Goal: Task Accomplishment & Management: Complete application form

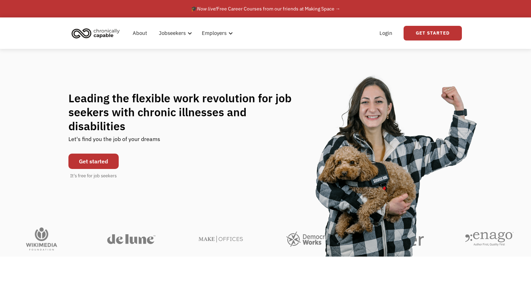
click at [386, 33] on link "Login" at bounding box center [385, 33] width 21 height 22
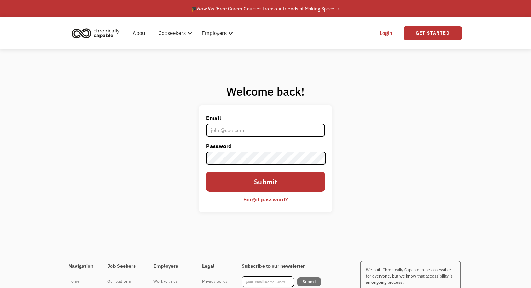
click at [257, 129] on input "Email" at bounding box center [265, 130] width 119 height 13
type input "[EMAIL_ADDRESS][DOMAIN_NAME]"
click at [423, 33] on link "Get Started" at bounding box center [433, 33] width 58 height 15
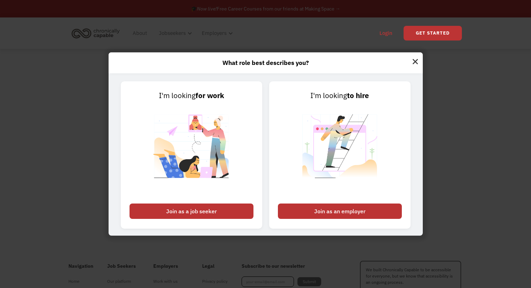
click at [208, 133] on img at bounding box center [191, 150] width 87 height 99
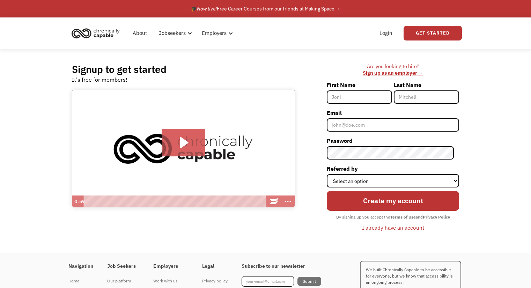
click at [362, 93] on input "First Name" at bounding box center [359, 96] width 65 height 13
type input "Peter"
click at [425, 91] on input "Last Name" at bounding box center [426, 96] width 65 height 13
type input "Huigens"
click at [393, 128] on input "Email" at bounding box center [393, 124] width 132 height 13
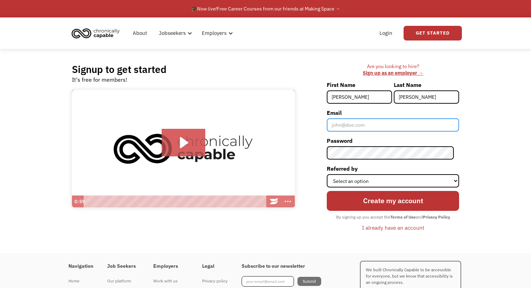
type input "[EMAIL_ADDRESS][DOMAIN_NAME]"
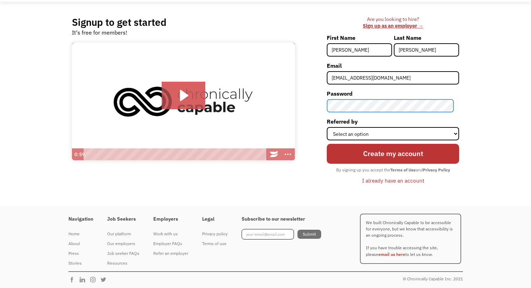
scroll to position [47, 0]
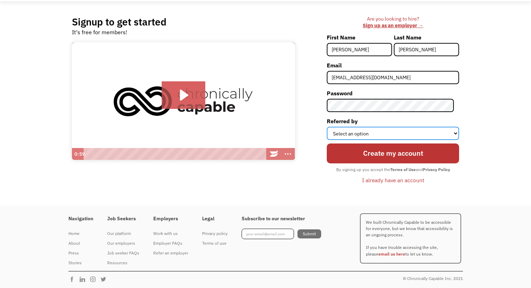
click at [382, 135] on select "Select an option Instagram Facebook Twitter Search Engine News Article Word of …" at bounding box center [393, 133] width 132 height 13
select select "Other"
click at [332, 127] on select "Select an option Instagram Facebook Twitter Search Engine News Article Word of …" at bounding box center [393, 133] width 132 height 13
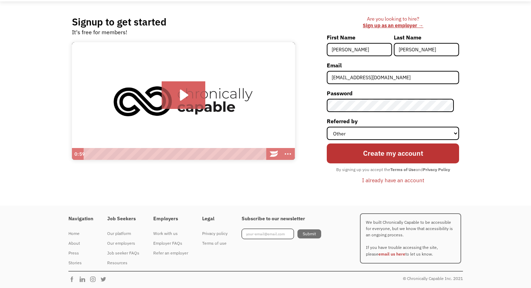
click at [383, 150] on input "Create my account" at bounding box center [393, 153] width 132 height 20
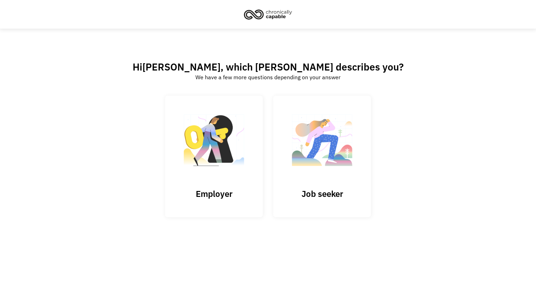
click at [340, 171] on img at bounding box center [322, 144] width 70 height 68
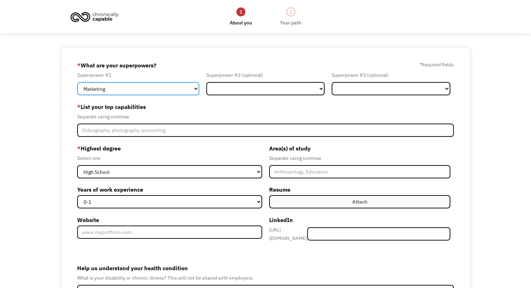
click at [170, 87] on select "Marketing Human Resources Finance Technology Operations Sales Industrial & Manu…" at bounding box center [138, 88] width 122 height 13
select select "Administration"
click at [77, 82] on select "Marketing Human Resources Finance Technology Operations Sales Industrial & Manu…" at bounding box center [138, 88] width 122 height 13
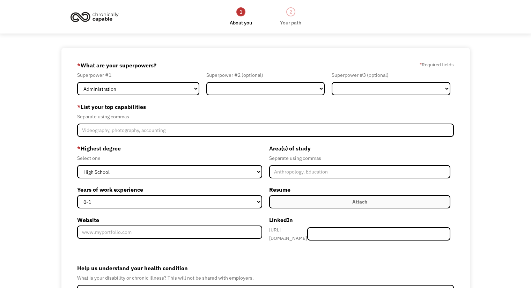
click at [250, 82] on div "Superpower #2 (optional) Marketing Human Resources Finance Technology Operation…" at bounding box center [266, 83] width 126 height 24
click at [249, 85] on select "Marketing Human Resources Finance Technology Operations Sales Industrial & Manu…" at bounding box center [265, 88] width 119 height 13
click at [354, 102] on label "* List your top capabilities" at bounding box center [265, 106] width 377 height 11
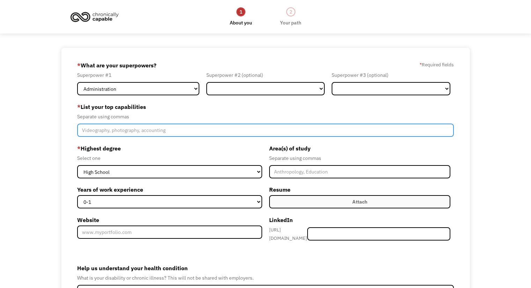
click at [168, 132] on input "Member-Create-Step1" at bounding box center [265, 130] width 377 height 13
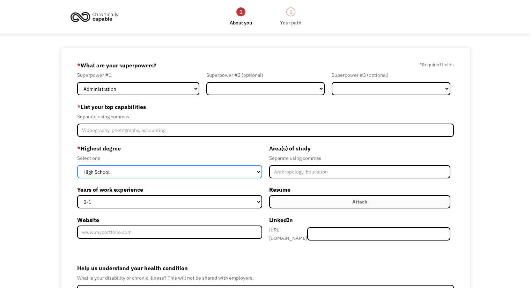
click at [233, 171] on select "High School Associates Bachelors Master's PhD" at bounding box center [169, 171] width 185 height 13
select select "bachelors"
click at [77, 165] on select "High School Associates Bachelors Master's PhD" at bounding box center [169, 171] width 185 height 13
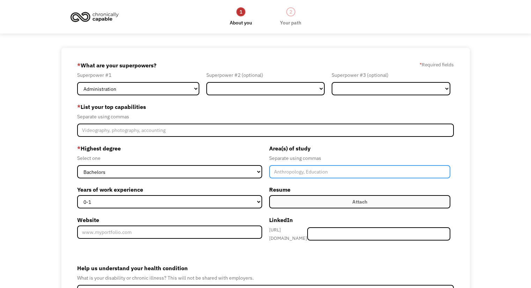
click at [303, 170] on input "Member-Create-Step1" at bounding box center [359, 171] width 181 height 13
type input "English. Gender Studies"
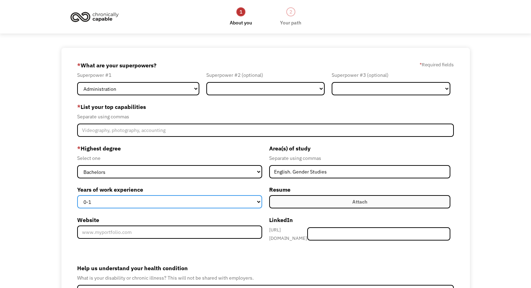
click at [172, 200] on select "0-1 2-4 5-10 11-15 15+" at bounding box center [169, 201] width 185 height 13
select select "5-10"
click at [77, 195] on select "0-1 2-4 5-10 11-15 15+" at bounding box center [169, 201] width 185 height 13
click at [314, 201] on label "Attach" at bounding box center [359, 201] width 181 height 13
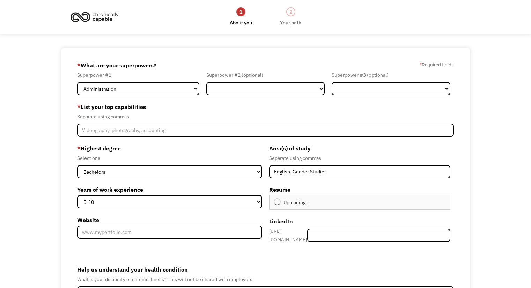
type input "Continue"
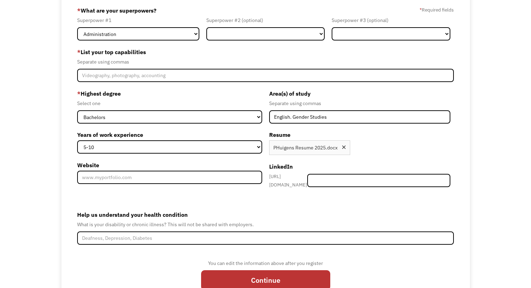
scroll to position [55, 0]
click at [367, 175] on input "Member-Create-Step1" at bounding box center [378, 180] width 143 height 13
paste input "www.linkedin.com/in/peter-huigens-a93637185"
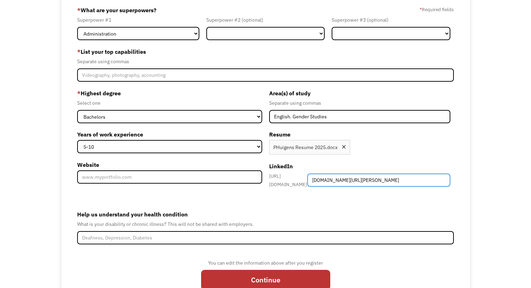
drag, startPoint x: 385, startPoint y: 179, endPoint x: 246, endPoint y: 178, distance: 139.3
click at [246, 178] on div "* Highest degree Select one High School Associates Bachelors Master's PhD Years…" at bounding box center [265, 141] width 377 height 107
type input "[PERSON_NAME]-a93637185"
click at [323, 224] on div "What is your disability or chronic illness? This will not be shared with employ…" at bounding box center [265, 224] width 377 height 8
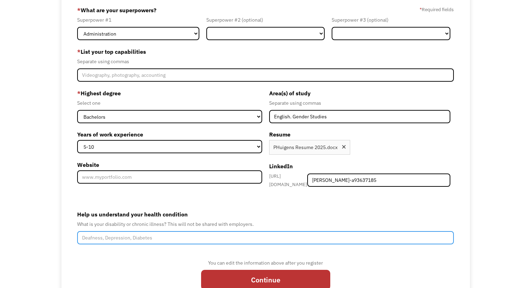
click at [275, 231] on input "Help us understand your health condition" at bounding box center [265, 237] width 377 height 13
click at [271, 232] on input "Epilepsy, recobrt" at bounding box center [265, 237] width 377 height 13
click at [271, 232] on input "Epilepsy, recovering gr" at bounding box center [265, 237] width 377 height 13
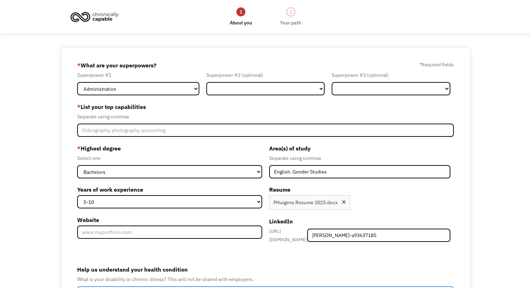
type input "Epilepsy, recovering from brain tumor"
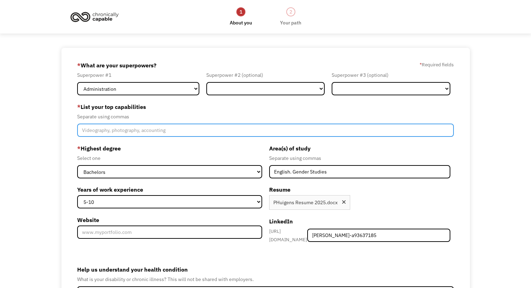
click at [174, 129] on input "Member-Create-Step1" at bounding box center [265, 130] width 377 height 13
click at [174, 129] on input "Editing, proofred" at bounding box center [265, 130] width 377 height 13
drag, startPoint x: 202, startPoint y: 130, endPoint x: 149, endPoint y: 132, distance: 52.8
click at [149, 132] on input "Editing, proofreading, research, self-motivated learning, administrative support" at bounding box center [265, 130] width 377 height 13
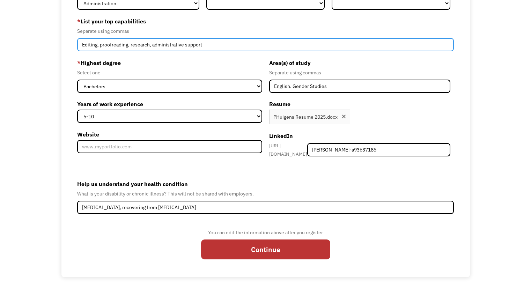
type input "Editing, proofreading, research, administrative support"
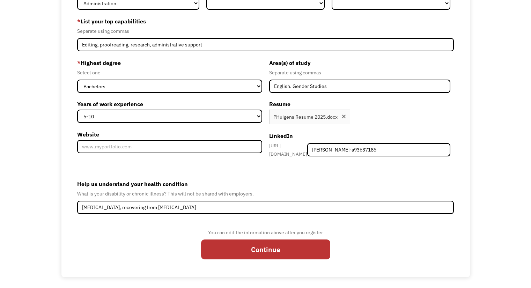
click at [243, 243] on input "Continue" at bounding box center [265, 250] width 129 height 20
type input "Please wait..."
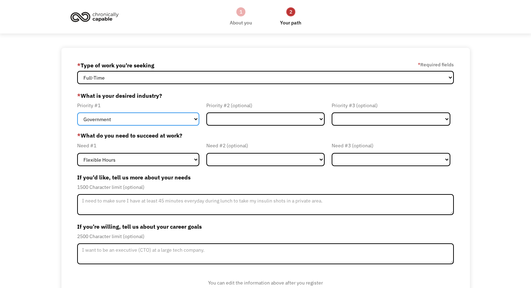
click at [142, 120] on select "Government Finance & Insurance Health & Social Care Tech & Engineering Creative…" at bounding box center [138, 118] width 122 height 13
click at [77, 112] on select "Government Finance & Insurance Health & Social Care Tech & Engineering Creative…" at bounding box center [138, 118] width 122 height 13
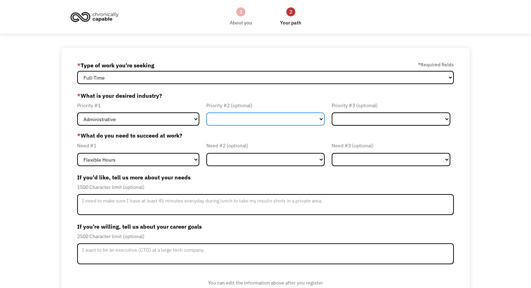
click at [229, 125] on select "Government Finance & Insurance Health & Social Care Tech & Engineering Creative…" at bounding box center [265, 118] width 119 height 13
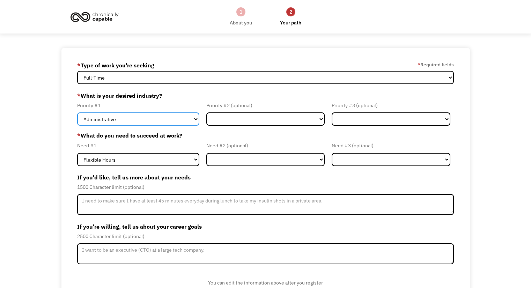
click at [166, 120] on select "Government Finance & Insurance Health & Social Care Tech & Engineering Creative…" at bounding box center [138, 118] width 122 height 13
select select "Creative & Design"
click at [77, 112] on select "Government Finance & Insurance Health & Social Care Tech & Engineering Creative…" at bounding box center [138, 118] width 122 height 13
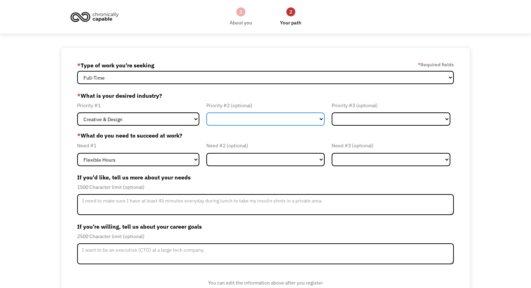
click at [219, 121] on select "Government Finance & Insurance Health & Social Care Tech & Engineering Creative…" at bounding box center [265, 118] width 119 height 13
select select "Administrative"
click at [206, 112] on select "Government Finance & Insurance Health & Social Care Tech & Engineering Creative…" at bounding box center [265, 118] width 119 height 13
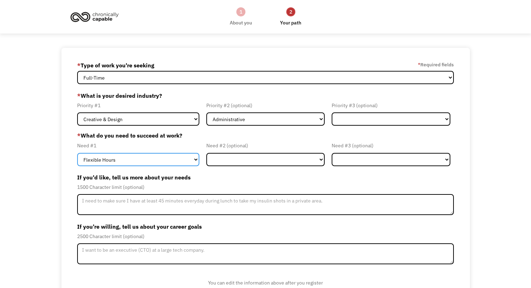
click at [178, 162] on select "Flexible Hours Remote Work Service Animal On-site Accommodations Visual Support…" at bounding box center [138, 159] width 122 height 13
select select "On-site Accommodations"
click at [77, 153] on select "Flexible Hours Remote Work Service Animal On-site Accommodations Visual Support…" at bounding box center [138, 159] width 122 height 13
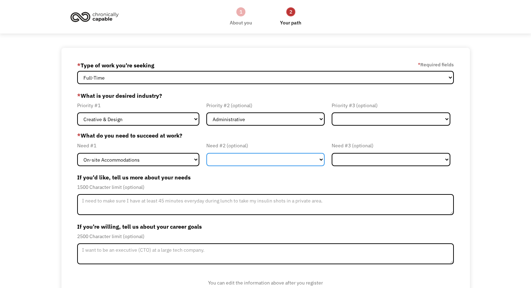
click at [223, 157] on select "Flexible Hours Remote Work Service Animal On-site Accommodations Visual Support…" at bounding box center [265, 159] width 119 height 13
select select "Remote Work"
click at [206, 153] on select "Flexible Hours Remote Work Service Animal On-site Accommodations Visual Support…" at bounding box center [265, 159] width 119 height 13
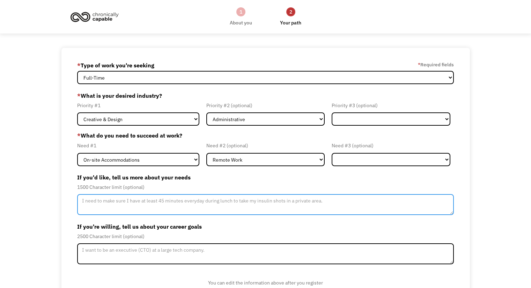
click at [149, 199] on textarea "Member-Update-Form-Step2" at bounding box center [265, 204] width 377 height 21
click at [393, 200] on textarea "I need a hybrid schedule so I don't get over-tired and exacerbate my epilepsy. …" at bounding box center [265, 204] width 377 height 21
click at [427, 201] on textarea "I need a hybrid schedule so I don't get over-tired and exacerbate my epilepsy. …" at bounding box center [265, 204] width 377 height 21
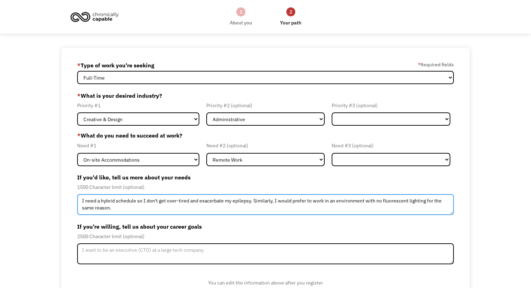
scroll to position [39, 0]
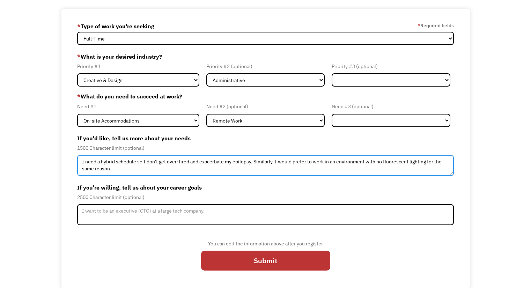
type textarea "I need a hybrid schedule so I don't get over-tired and exacerbate my epilepsy. …"
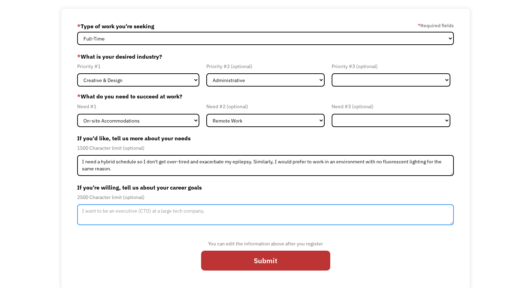
click at [218, 213] on textarea "Member-Update-Form-Step2" at bounding box center [265, 214] width 377 height 21
click at [174, 211] on textarea "I have a background in administrative and research support" at bounding box center [265, 214] width 377 height 21
click at [236, 205] on textarea "I have a background in administrative and literary research support" at bounding box center [265, 214] width 377 height 21
click at [230, 213] on textarea "I have a background in administrative and literary research support, I am hopin…" at bounding box center [265, 214] width 377 height 21
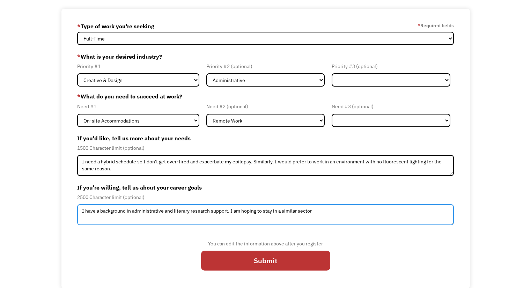
click at [100, 210] on textarea "I have a background in administrative and literary research support. I am hopin…" at bounding box center [265, 214] width 377 height 21
click at [333, 212] on textarea "I have a strong background in administrative and literary research support. I a…" at bounding box center [265, 214] width 377 height 21
type textarea "I have a strong background in administrative and literary research support. I a…"
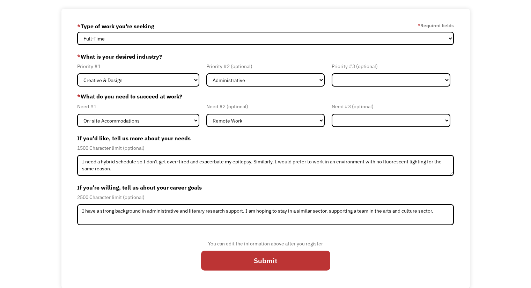
click at [282, 264] on input "Submit" at bounding box center [265, 261] width 129 height 20
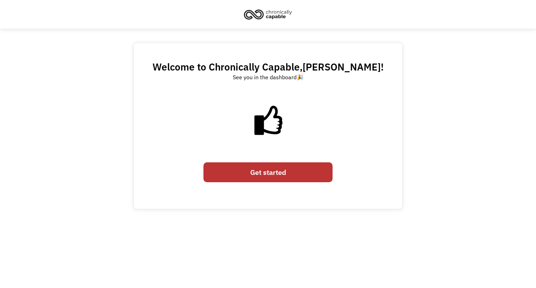
click at [266, 169] on link "Get started" at bounding box center [268, 172] width 129 height 20
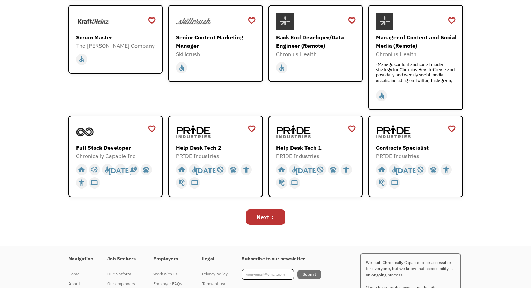
scroll to position [197, 0]
click at [256, 215] on link "Next" at bounding box center [265, 216] width 39 height 15
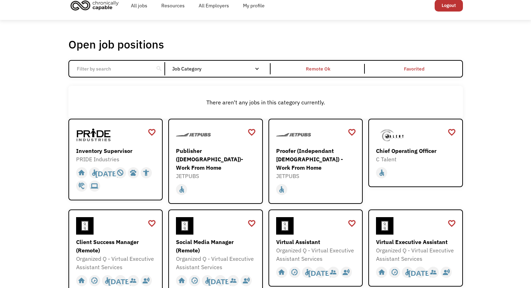
scroll to position [8, 0]
click at [227, 101] on div "There aren't any jobs in this category currently." at bounding box center [266, 102] width 388 height 8
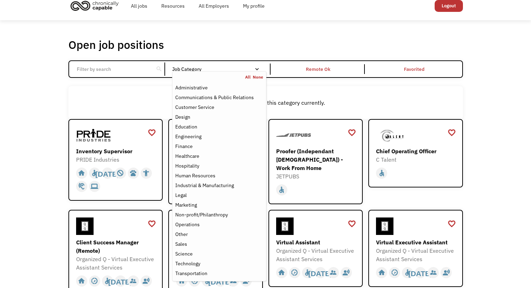
click at [194, 67] on div "Job Category" at bounding box center [219, 69] width 94 height 5
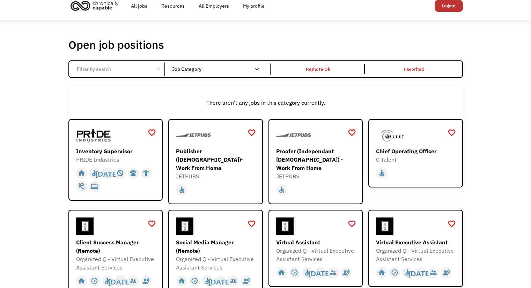
click at [194, 67] on div "Job Category" at bounding box center [219, 69] width 94 height 5
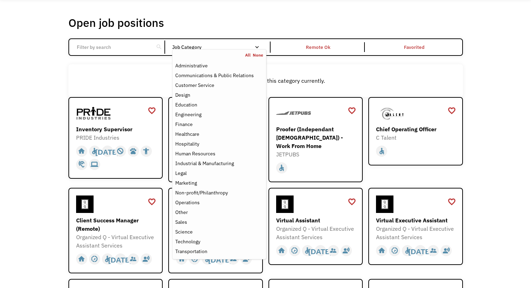
scroll to position [30, 0]
click at [202, 67] on div "Administrative" at bounding box center [191, 66] width 32 height 8
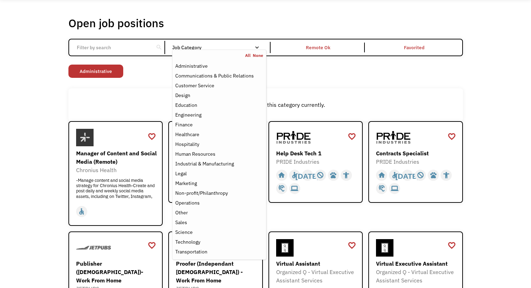
click at [134, 73] on div "Non-profit/Philanthropy Other Transportation Technology Science Sales Operation…" at bounding box center [265, 72] width 395 height 15
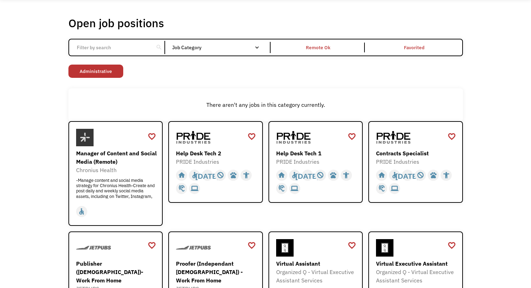
click at [115, 47] on input "Email Form" at bounding box center [112, 47] width 78 height 13
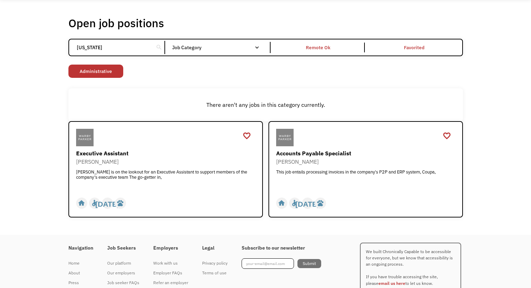
type input "new york"
click at [169, 177] on div "Warby Parker is on the lookout for an Executive Assistant to support members of…" at bounding box center [166, 179] width 181 height 21
click at [143, 93] on div "There aren't any jobs in this category currently." at bounding box center [265, 104] width 395 height 33
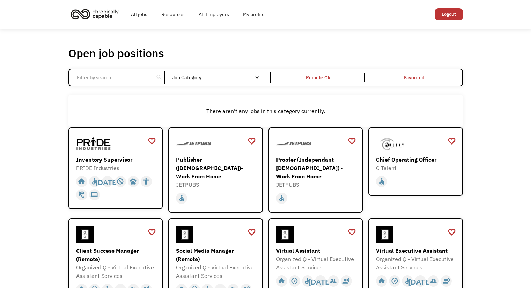
click at [107, 160] on div "Inventory Supervisor" at bounding box center [116, 159] width 81 height 8
click at [113, 82] on input "Email Form" at bounding box center [112, 77] width 78 height 13
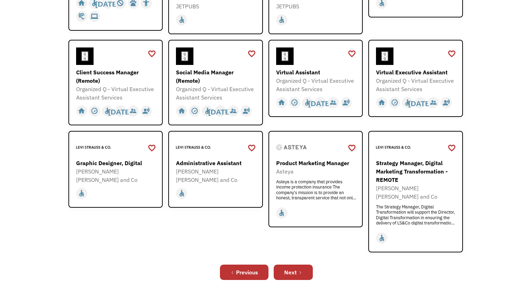
scroll to position [263, 0]
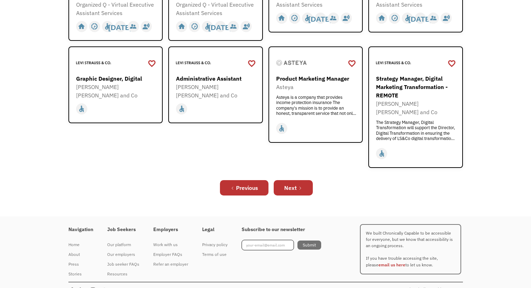
click at [118, 260] on div "Job seeker FAQs" at bounding box center [123, 264] width 32 height 8
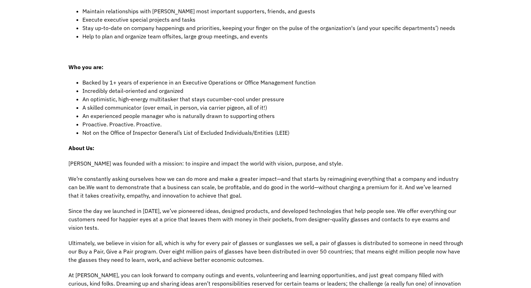
scroll to position [270, 0]
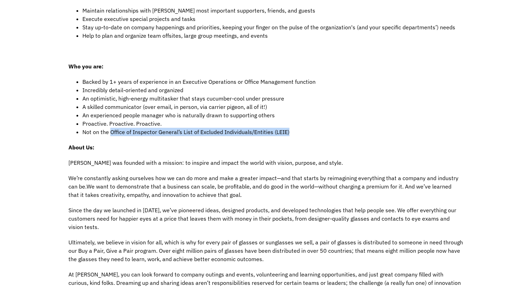
drag, startPoint x: 110, startPoint y: 133, endPoint x: 290, endPoint y: 133, distance: 179.8
click at [290, 133] on li "Not on the Office of Inspector General’s List of Excluded Individuals/Entities …" at bounding box center [272, 132] width 381 height 8
copy span "Office of Inspector General’s List of Excluded Individuals/Entities (LEIE)"
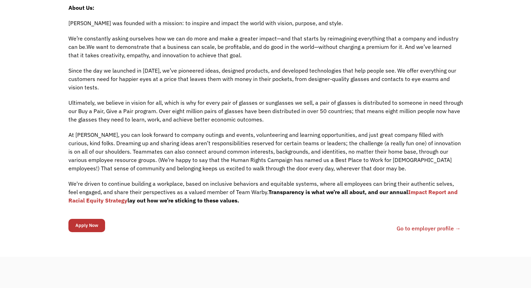
scroll to position [410, 0]
click at [78, 227] on input "Apply Now" at bounding box center [86, 225] width 37 height 13
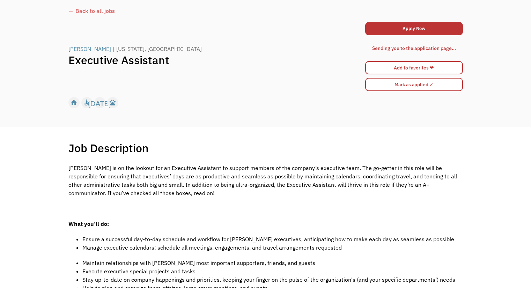
scroll to position [39, 0]
click at [411, 88] on input "Mark as applied ✓" at bounding box center [414, 84] width 98 height 13
click at [405, 28] on link "Apply Now" at bounding box center [414, 28] width 98 height 13
click at [391, 47] on div "Sending you to the application page..." at bounding box center [414, 48] width 84 height 8
click at [433, 83] on input "Mark as applied ✓" at bounding box center [414, 84] width 98 height 13
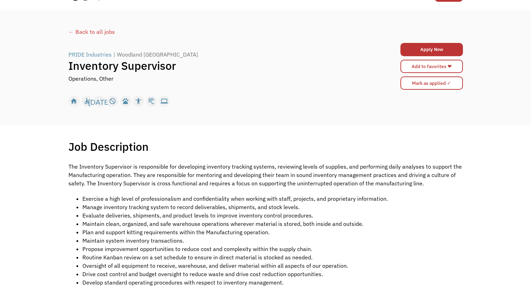
scroll to position [18, 0]
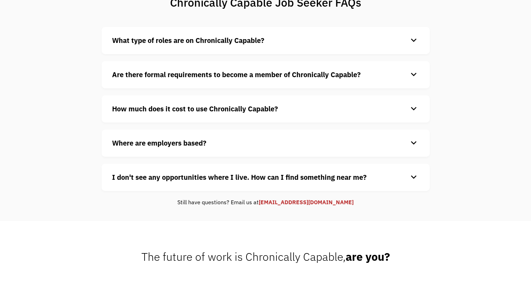
scroll to position [74, 0]
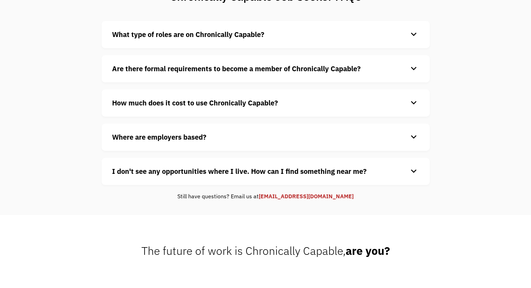
click at [251, 145] on div "Where are employers based? keyboard_arrow_down Our customers are based all over…" at bounding box center [266, 137] width 328 height 27
click at [238, 132] on h4 "Where are employers based?" at bounding box center [260, 137] width 296 height 10
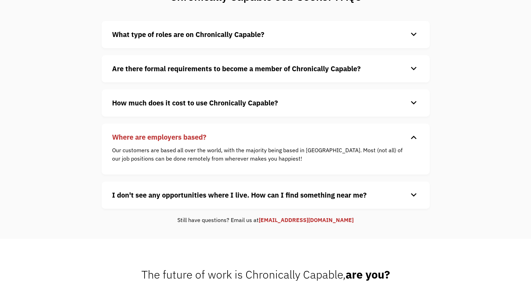
click at [326, 196] on strong "I don't see any opportunities where I live. How can I find something near me?" at bounding box center [239, 194] width 255 height 9
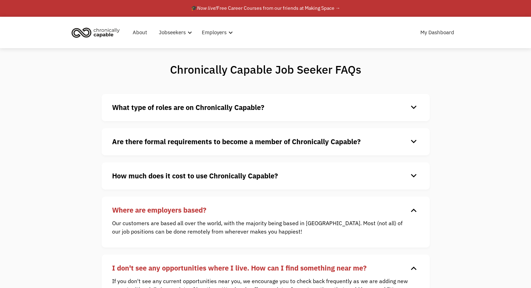
scroll to position [0, 0]
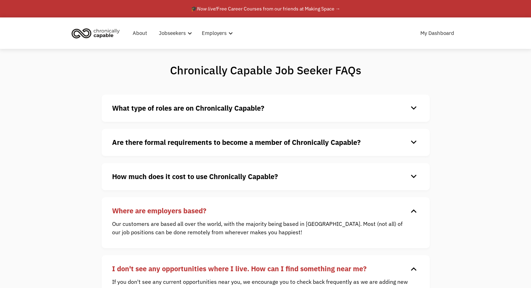
click at [334, 145] on strong "Are there formal requirements to become a member of Chronically Capable?" at bounding box center [236, 142] width 249 height 9
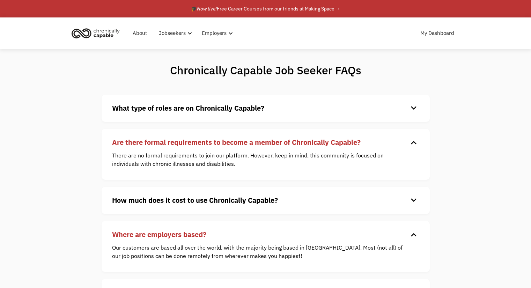
click at [287, 108] on h4 "What type of roles are on Chronically Capable?" at bounding box center [260, 108] width 296 height 10
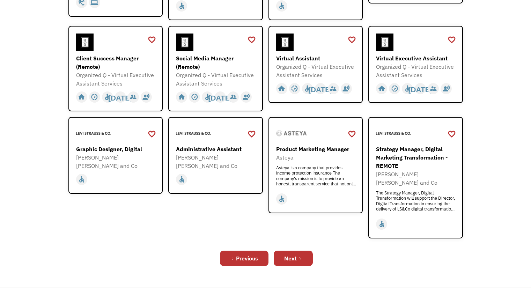
scroll to position [184, 0]
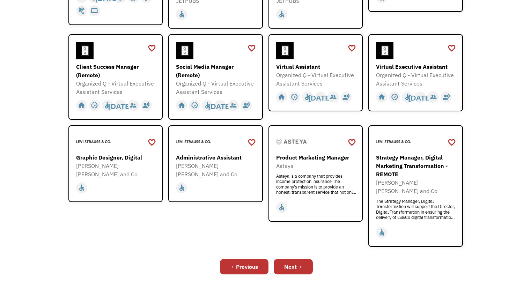
click at [218, 162] on div "[PERSON_NAME] [PERSON_NAME] and Co" at bounding box center [216, 170] width 81 height 17
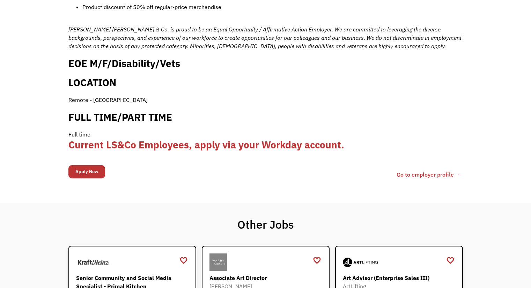
scroll to position [701, 0]
click at [83, 165] on input "Apply Now" at bounding box center [86, 171] width 37 height 13
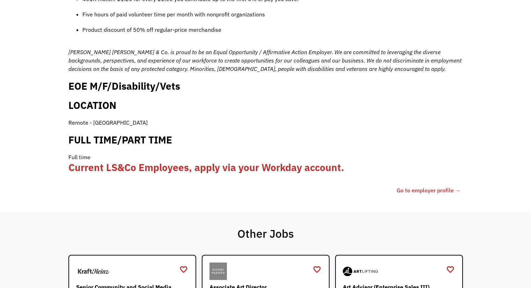
scroll to position [723, 0]
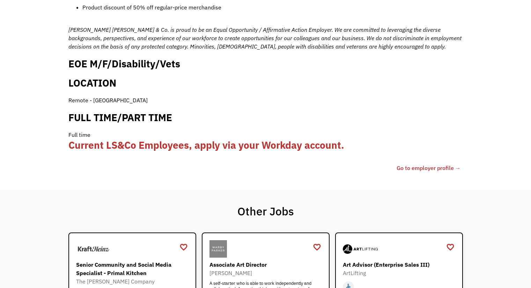
click at [434, 164] on link "Go to employer profile →" at bounding box center [429, 168] width 64 height 8
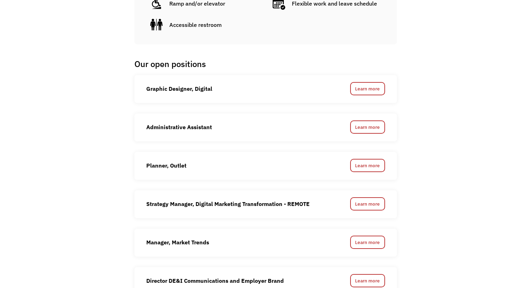
scroll to position [470, 0]
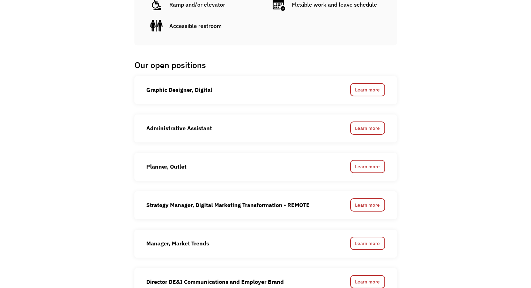
click at [363, 121] on link "Learn more" at bounding box center [367, 127] width 35 height 13
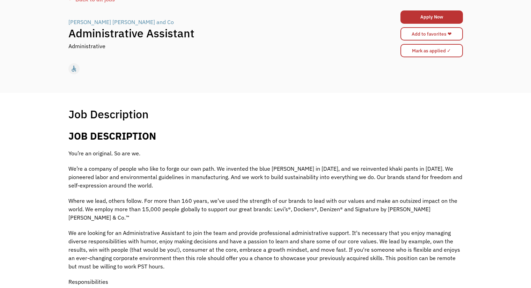
scroll to position [20, 0]
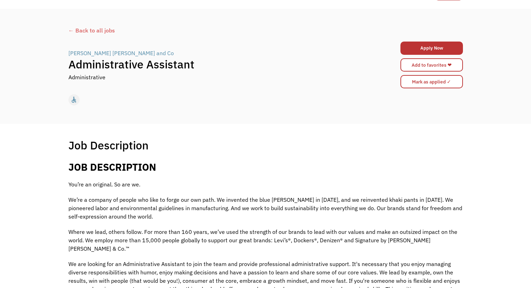
click at [415, 47] on link "Apply Now" at bounding box center [431, 48] width 62 height 13
